Goal: Navigation & Orientation: Find specific page/section

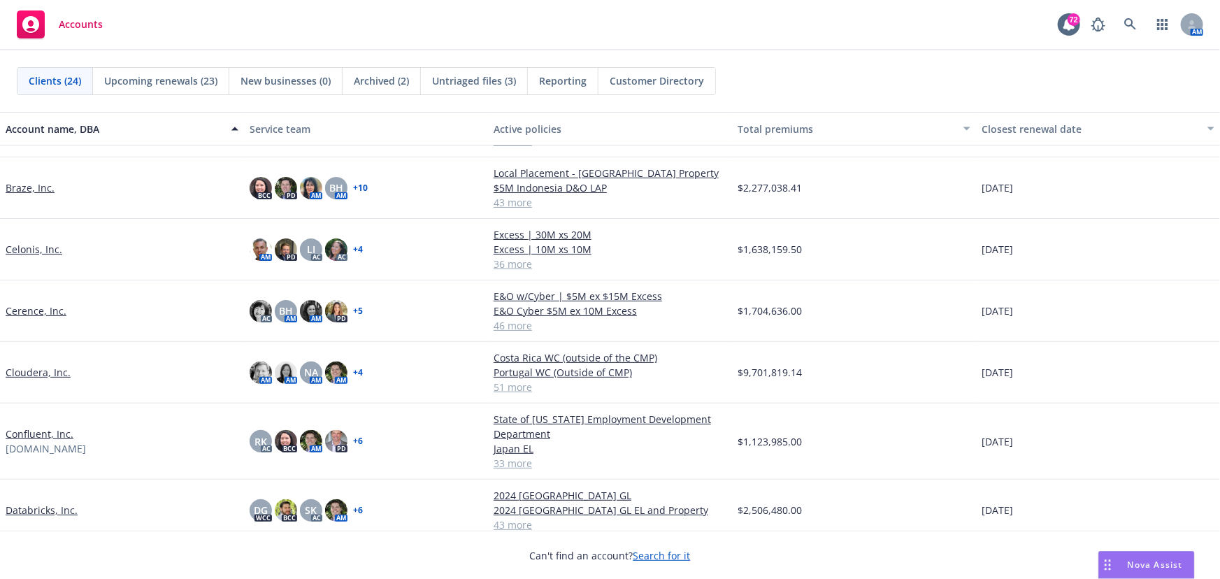
scroll to position [63, 0]
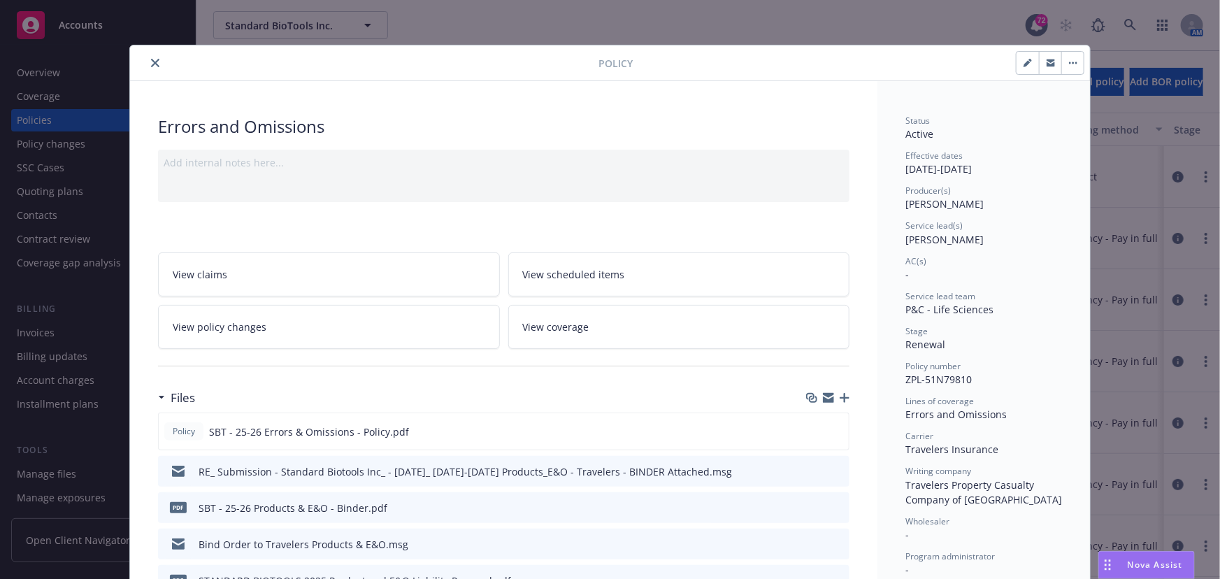
scroll to position [42, 0]
